Goal: Transaction & Acquisition: Purchase product/service

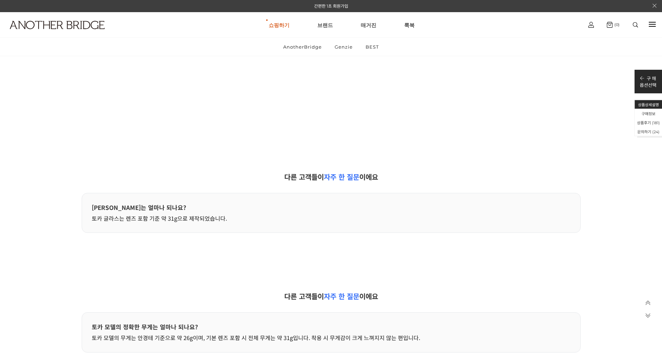
scroll to position [31382, 0]
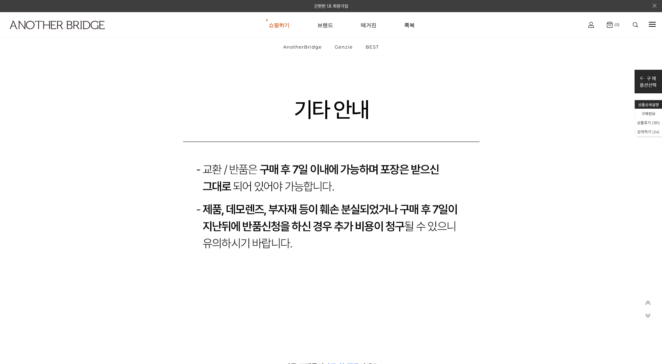
scroll to position [31295, 0]
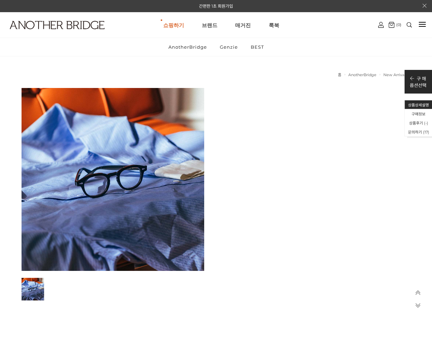
scroll to position [14144, 0]
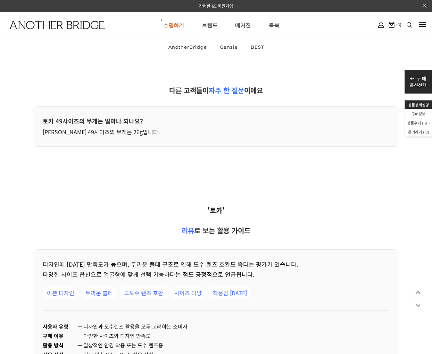
scroll to position [14005, 0]
